Goal: Task Accomplishment & Management: Complete application form

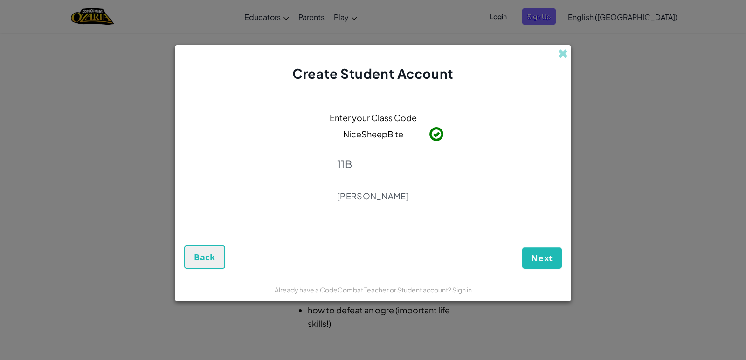
click at [497, 130] on div "Enter your Class Code NiceSheepBite [GEOGRAPHIC_DATA][PERSON_NAME]" at bounding box center [373, 159] width 378 height 135
click at [541, 252] on button "Next" at bounding box center [542, 258] width 40 height 21
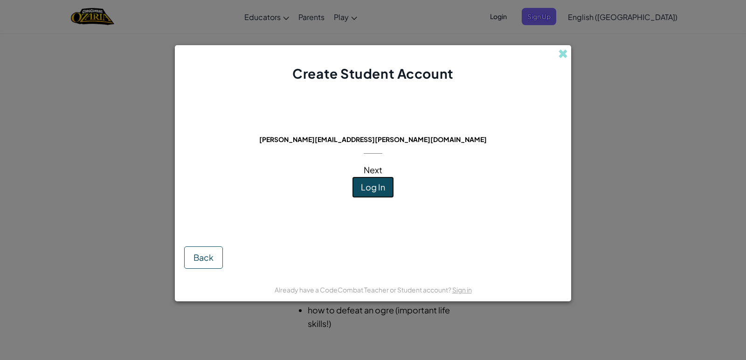
click at [365, 180] on button "Log In" at bounding box center [373, 187] width 42 height 21
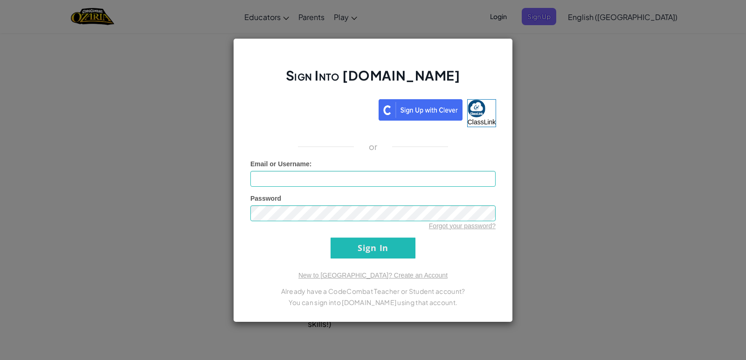
click at [726, 19] on div "Sign Into [DOMAIN_NAME] ClassLink or Unknown Error Email or Username : Password…" at bounding box center [373, 180] width 746 height 360
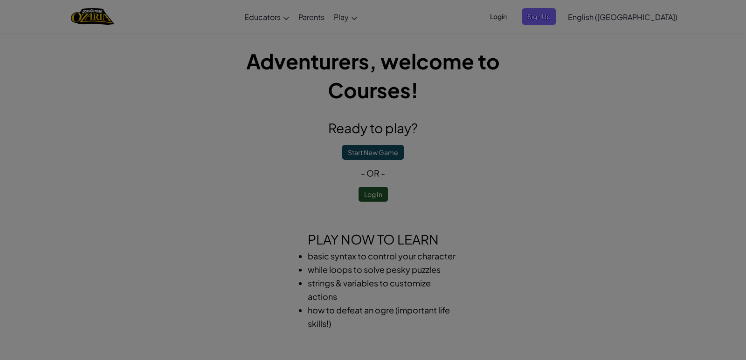
click at [700, 21] on div at bounding box center [373, 180] width 746 height 360
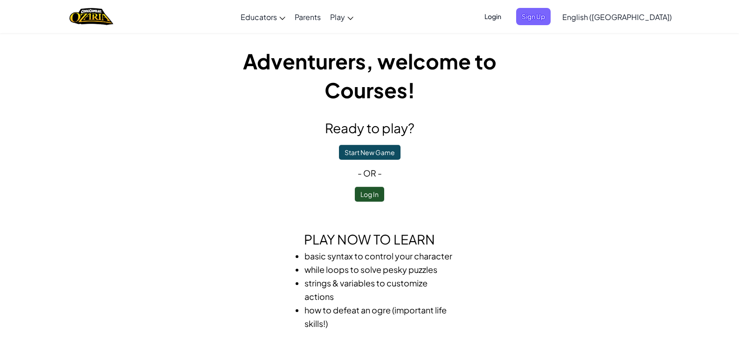
click at [507, 19] on span "Login" at bounding box center [493, 16] width 28 height 17
